Goal: Complete application form: Complete application form

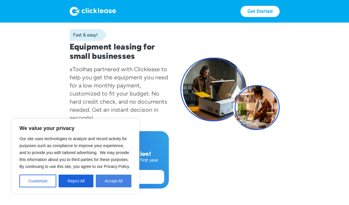
click at [109, 184] on button "Accept All" at bounding box center [114, 181] width 36 height 13
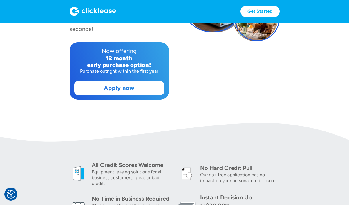
scroll to position [64, 0]
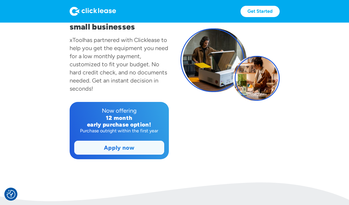
click at [131, 149] on link "Apply now" at bounding box center [118, 147] width 89 height 13
